Goal: Task Accomplishment & Management: Use online tool/utility

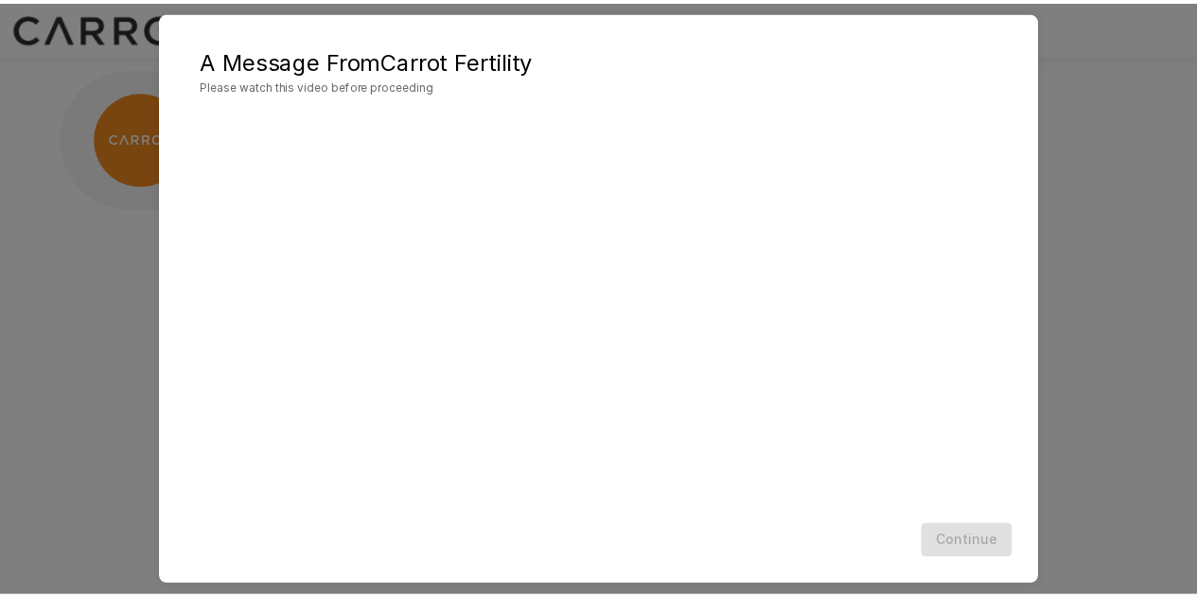
scroll to position [57, 0]
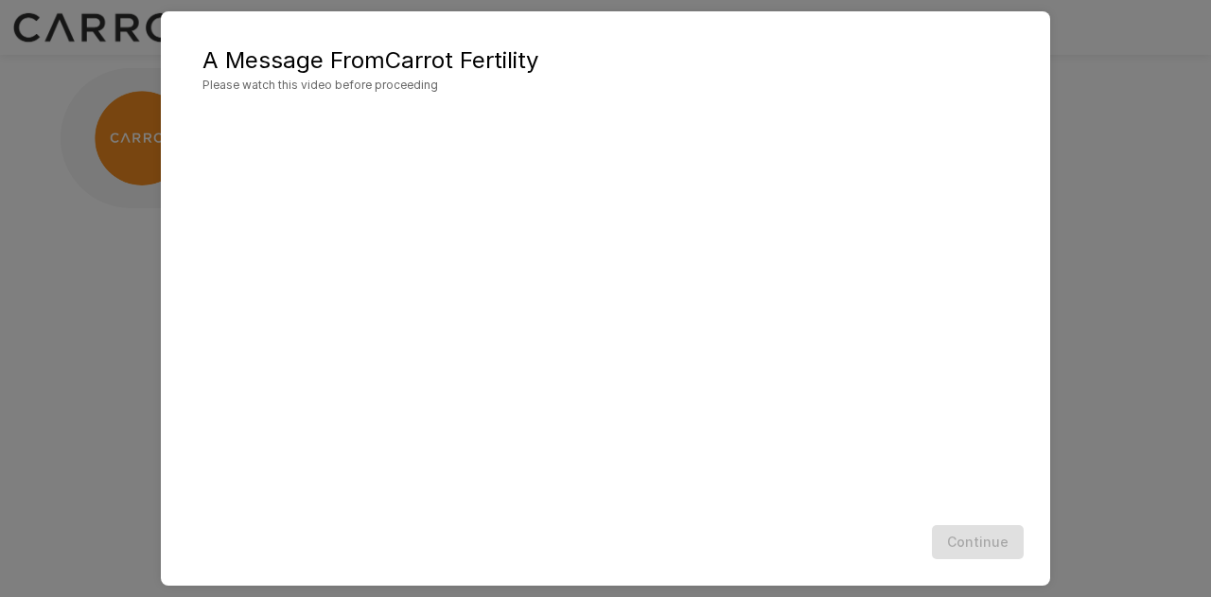
click at [668, 527] on div "Continue" at bounding box center [605, 542] width 851 height 50
click at [771, 534] on div "Continue" at bounding box center [605, 542] width 851 height 50
click at [1110, 178] on div "A Message From Carrot Fertility Please watch this video before proceeding Conti…" at bounding box center [605, 298] width 1211 height 597
click at [989, 557] on button "Continue" at bounding box center [978, 542] width 92 height 35
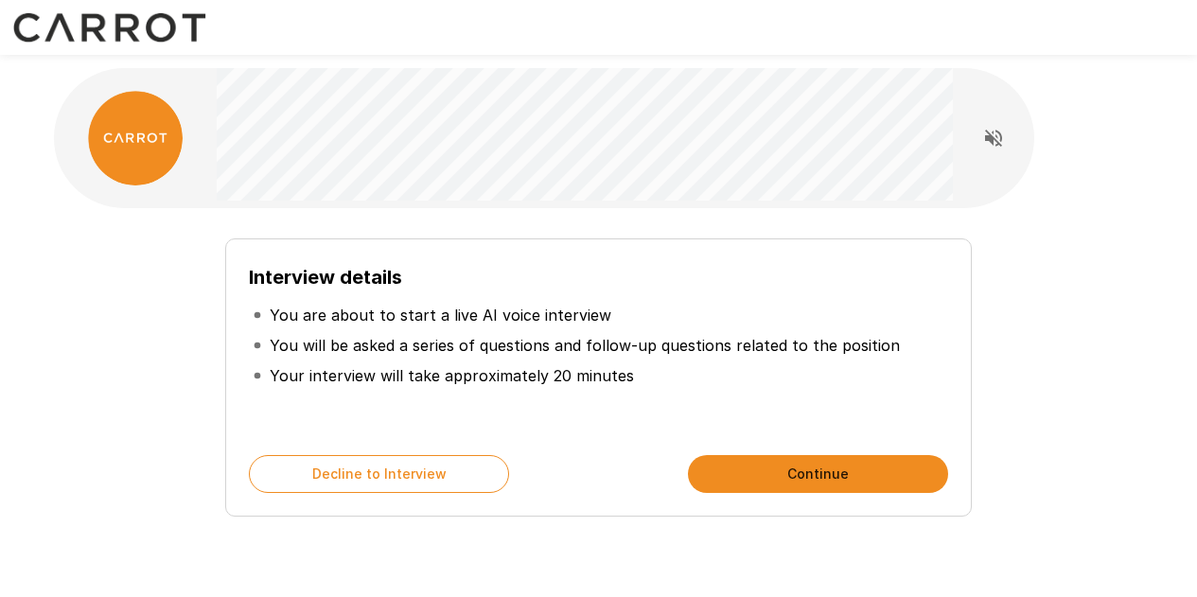
click at [727, 377] on li "Your interview will take approximately 20 minutes" at bounding box center [598, 375] width 698 height 30
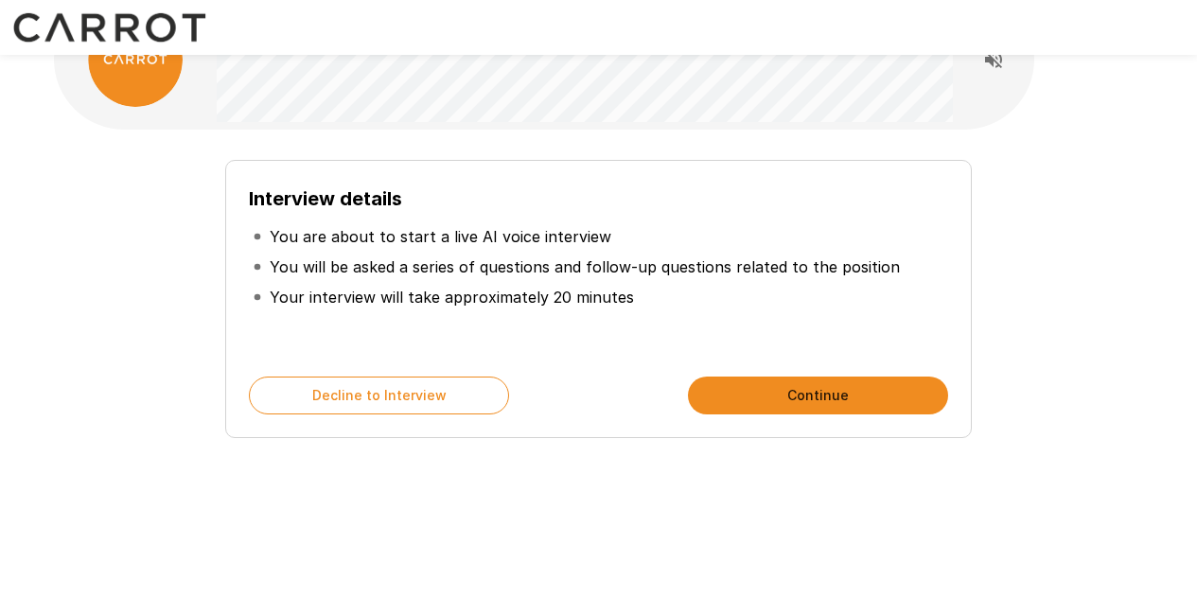
scroll to position [0, 0]
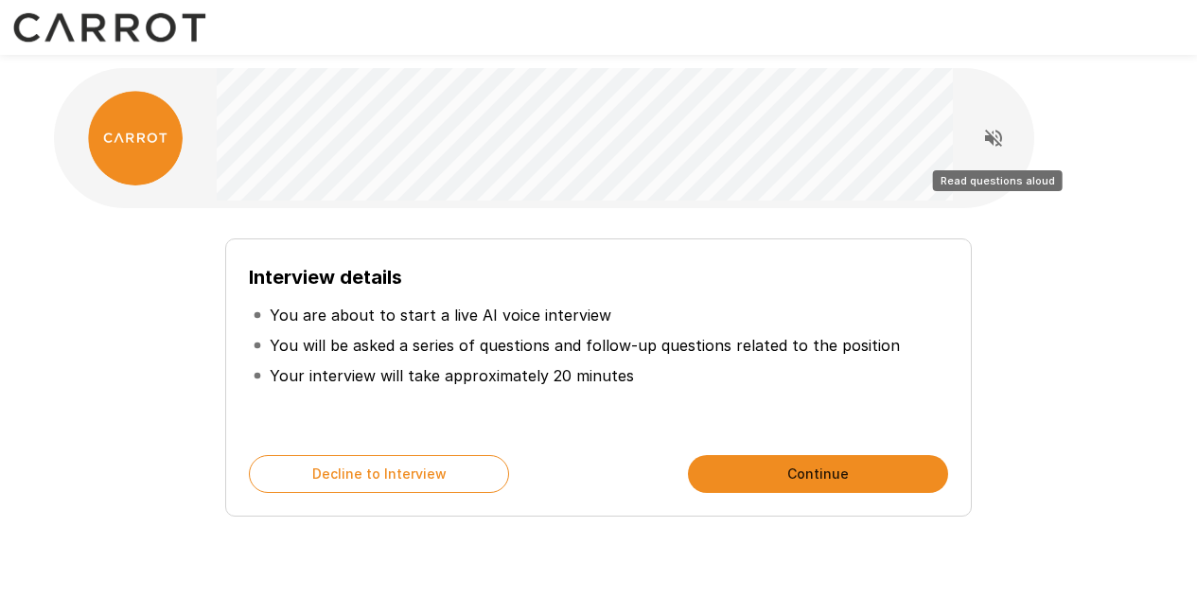
click at [993, 137] on icon "Read questions aloud" at bounding box center [993, 138] width 17 height 17
click at [997, 136] on icon "Stop reading questions aloud" at bounding box center [993, 138] width 17 height 17
click at [997, 136] on icon "Read questions aloud" at bounding box center [993, 138] width 17 height 17
